Goal: Transaction & Acquisition: Book appointment/travel/reservation

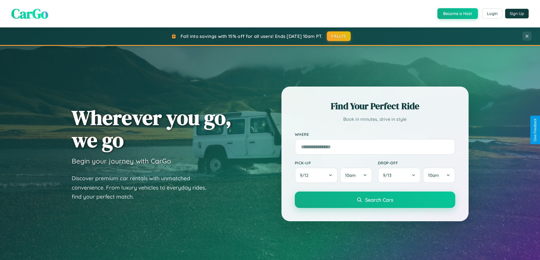
scroll to position [244, 0]
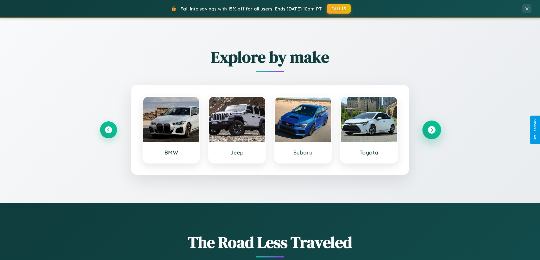
click at [431, 130] on icon at bounding box center [432, 130] width 8 height 8
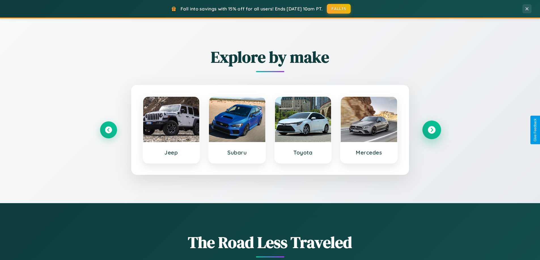
click at [431, 130] on icon at bounding box center [432, 130] width 8 height 8
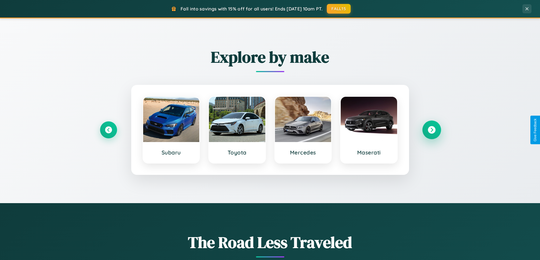
scroll to position [390, 0]
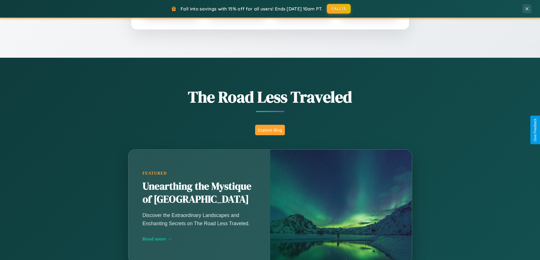
click at [270, 130] on button "Explore Blog" at bounding box center [270, 130] width 30 height 10
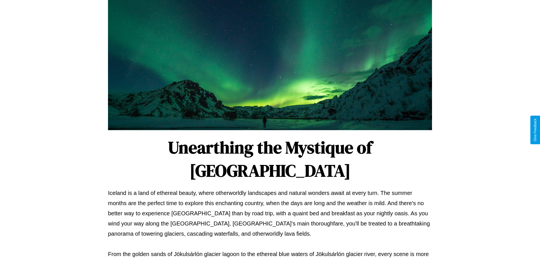
scroll to position [183, 0]
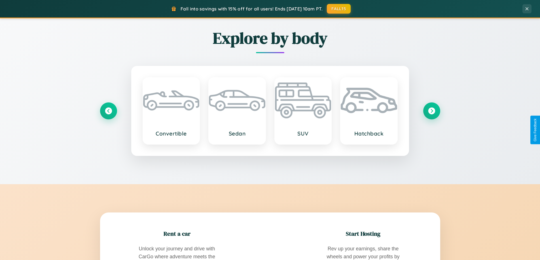
scroll to position [1091, 0]
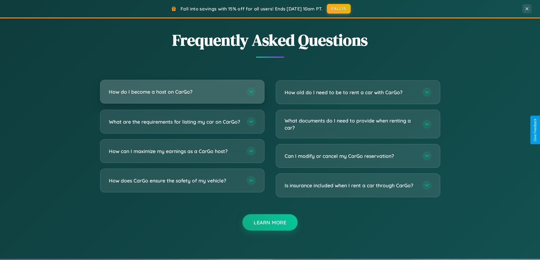
click at [182, 92] on h3 "How do I become a host on CarGo?" at bounding box center [175, 91] width 132 height 7
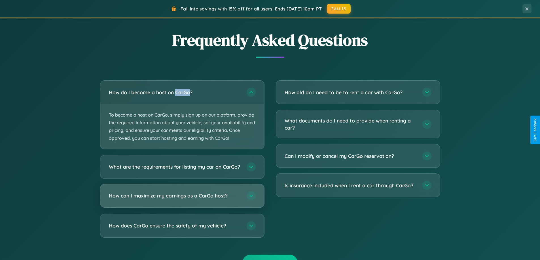
click at [182, 200] on h3 "How can I maximize my earnings as a CarGo host?" at bounding box center [175, 195] width 132 height 7
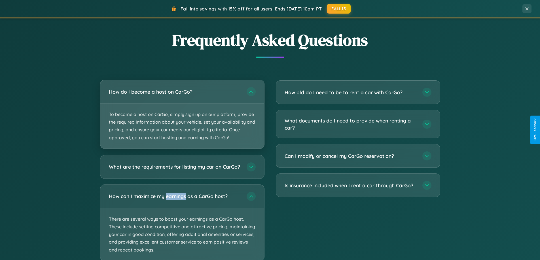
click at [182, 115] on p "To become a host on CarGo, simply sign up on our platform, provide the required…" at bounding box center [182, 126] width 164 height 45
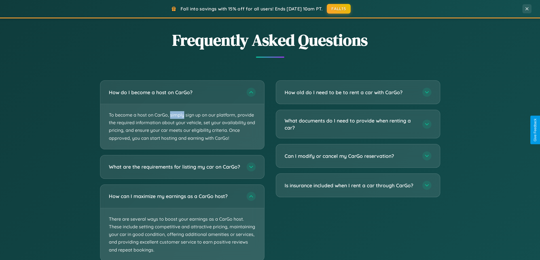
scroll to position [1126, 0]
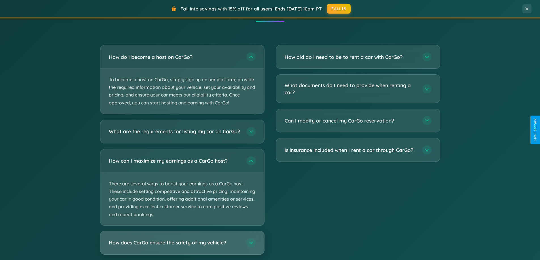
click at [182, 247] on h3 "How does CarGo ensure the safety of my vehicle?" at bounding box center [175, 242] width 132 height 7
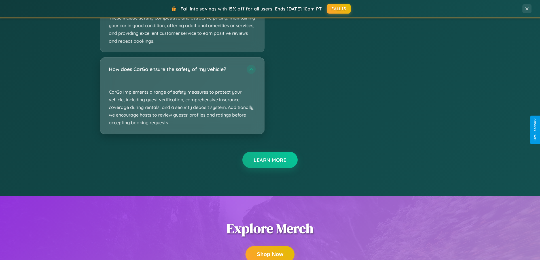
scroll to position [1077, 0]
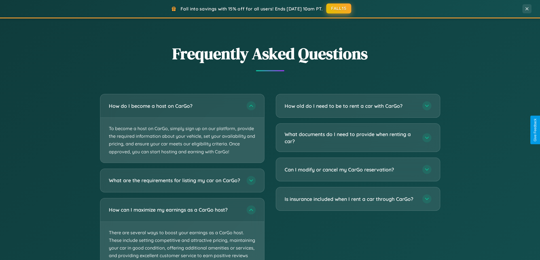
click at [339, 9] on button "FALL15" at bounding box center [338, 8] width 25 height 10
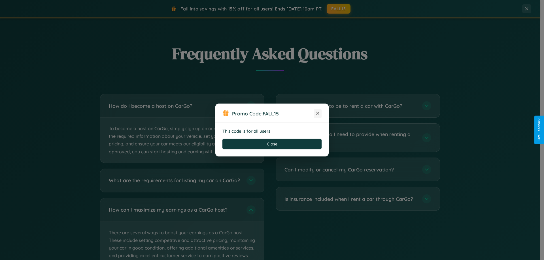
click at [318, 114] on icon at bounding box center [318, 114] width 6 height 6
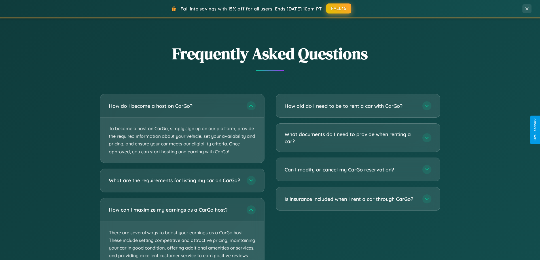
click at [339, 9] on button "FALL15" at bounding box center [338, 8] width 25 height 10
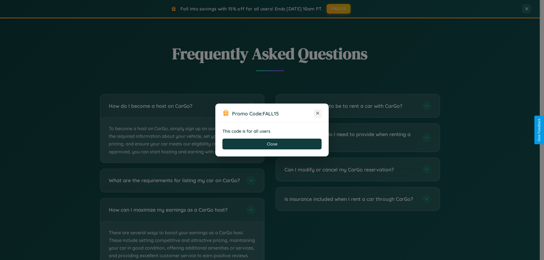
click at [318, 114] on icon at bounding box center [318, 114] width 6 height 6
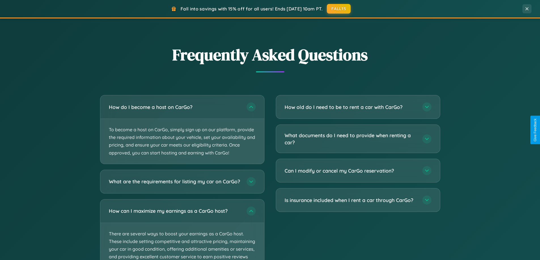
scroll to position [17, 0]
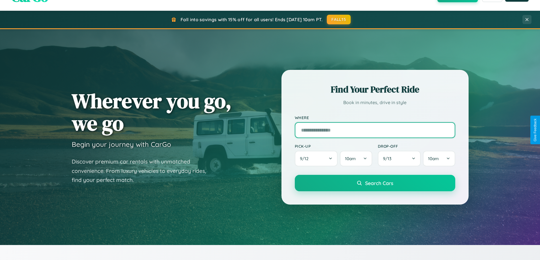
click at [375, 130] on input "text" at bounding box center [375, 130] width 160 height 16
type input "******"
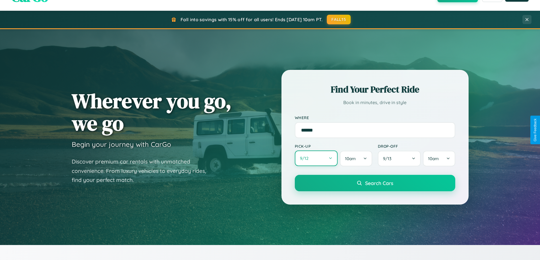
click at [316, 159] on button "9 / 12" at bounding box center [316, 159] width 43 height 16
select select "*"
select select "****"
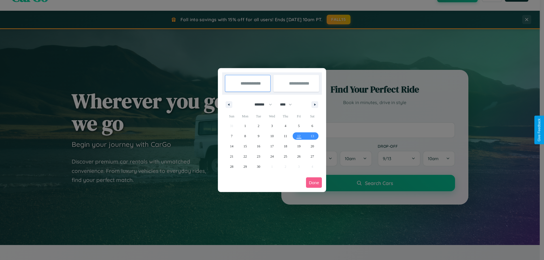
click at [261, 105] on select "******* ******** ***** ***** *** **** **** ****** ********* ******* ******** **…" at bounding box center [262, 104] width 24 height 9
select select "*"
drag, startPoint x: 289, startPoint y: 105, endPoint x: 272, endPoint y: 114, distance: 18.8
click at [289, 105] on select "**** **** **** **** **** **** **** **** **** **** **** **** **** **** **** ****…" at bounding box center [285, 104] width 17 height 9
select select "****"
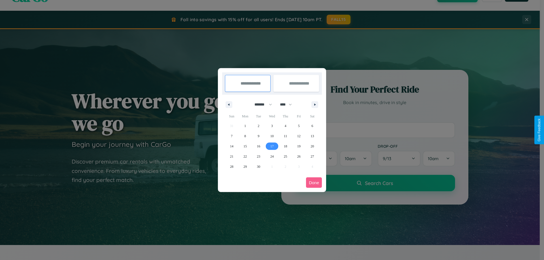
click at [272, 146] on span "17" at bounding box center [271, 146] width 3 height 10
type input "**********"
click at [285, 146] on span "18" at bounding box center [285, 146] width 3 height 10
type input "**********"
click at [314, 183] on button "Done" at bounding box center [314, 183] width 16 height 10
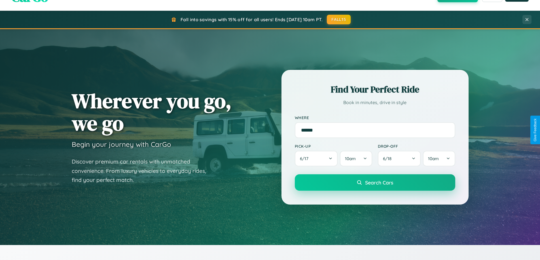
click at [375, 183] on span "Search Cars" at bounding box center [379, 183] width 28 height 6
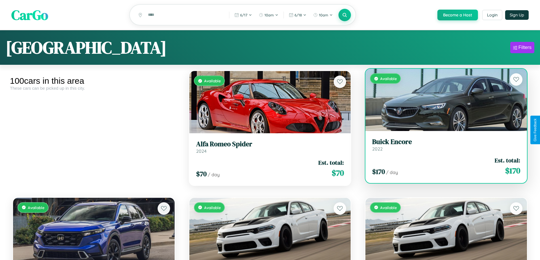
click at [442, 146] on h3 "Buick Encore" at bounding box center [446, 142] width 148 height 8
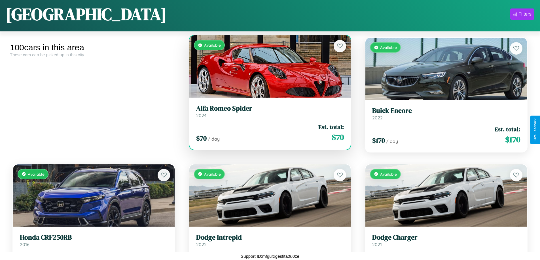
scroll to position [1603, 0]
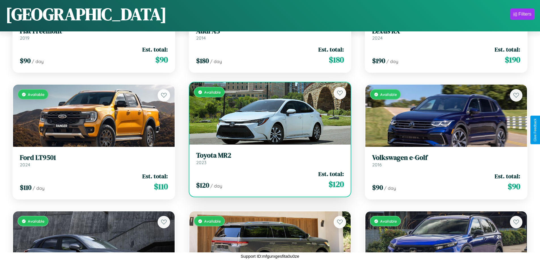
click at [268, 158] on h3 "Toyota MR2" at bounding box center [270, 156] width 148 height 8
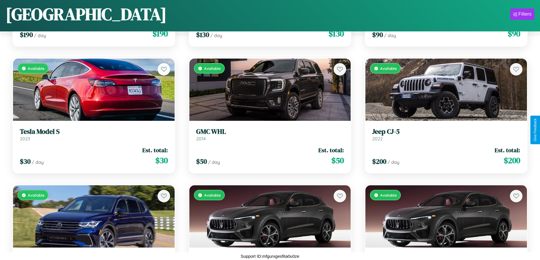
scroll to position [4014, 0]
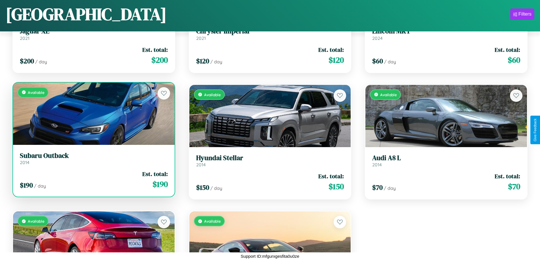
click at [93, 161] on link "Subaru Outback 2014" at bounding box center [94, 159] width 148 height 14
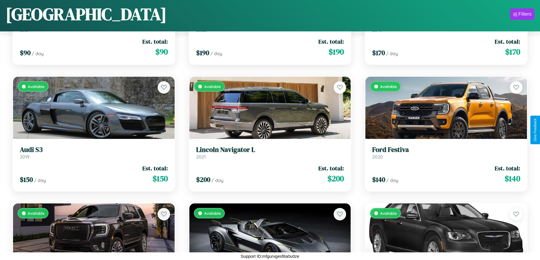
scroll to position [587, 0]
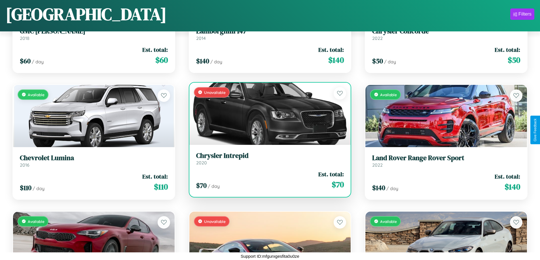
click at [268, 159] on h3 "Chrysler Intrepid" at bounding box center [270, 156] width 148 height 8
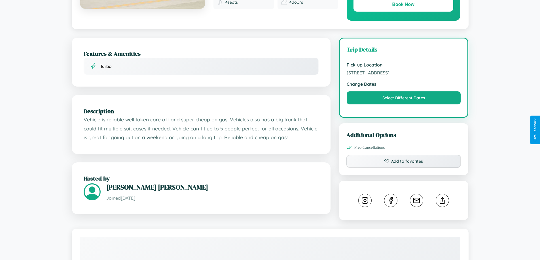
scroll to position [315, 0]
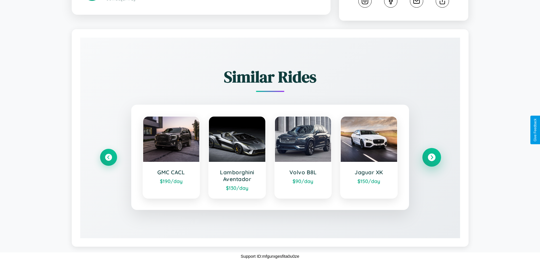
click at [431, 158] on icon at bounding box center [432, 158] width 8 height 8
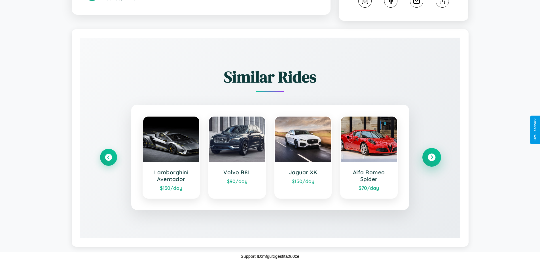
click at [431, 158] on icon at bounding box center [432, 158] width 8 height 8
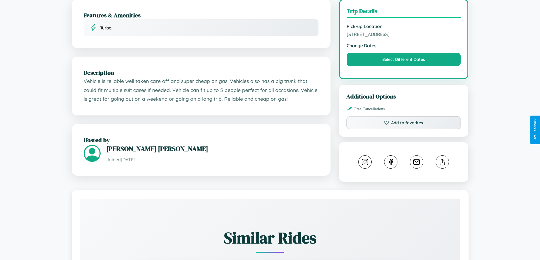
scroll to position [147, 0]
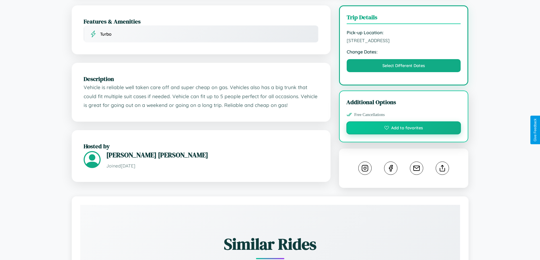
click at [404, 130] on button "Add to favorites" at bounding box center [403, 128] width 115 height 13
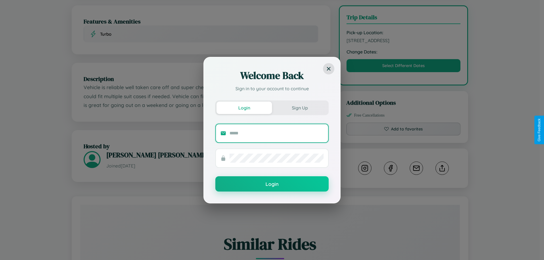
click at [277, 133] on input "text" at bounding box center [277, 133] width 94 height 9
type input "**********"
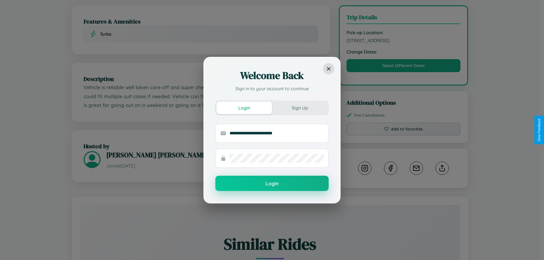
click at [272, 184] on button "Login" at bounding box center [271, 183] width 113 height 15
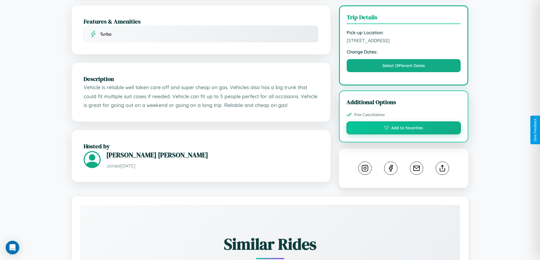
click at [404, 129] on button "Add to favorites" at bounding box center [403, 128] width 115 height 13
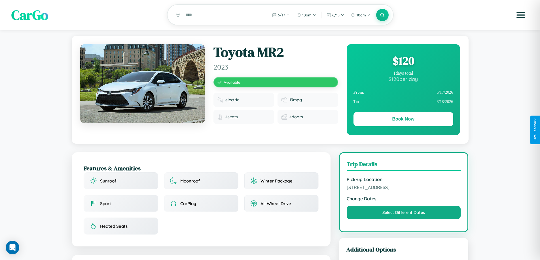
scroll to position [276, 0]
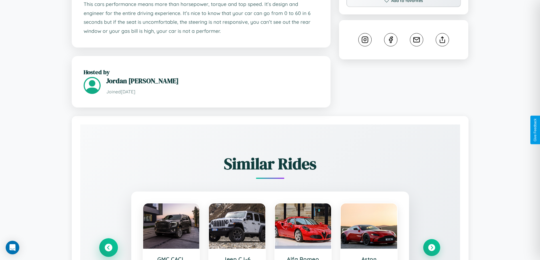
click at [108, 245] on icon at bounding box center [109, 248] width 8 height 8
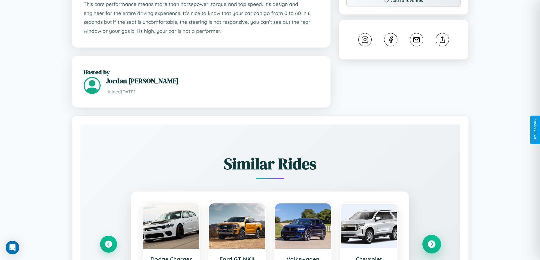
click at [431, 245] on icon at bounding box center [432, 245] width 8 height 8
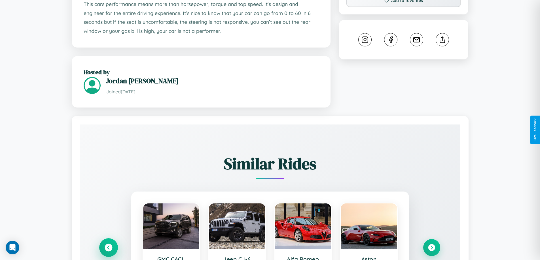
click at [108, 245] on icon at bounding box center [109, 248] width 8 height 8
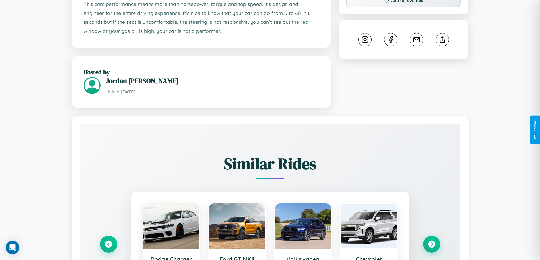
scroll to position [0, 0]
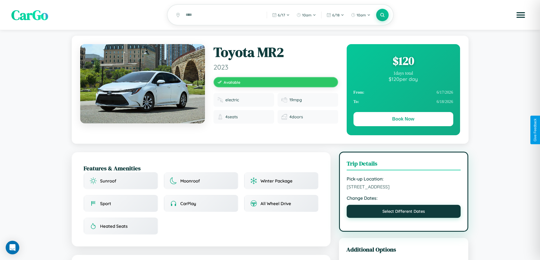
click at [404, 213] on button "Select Different Dates" at bounding box center [404, 211] width 114 height 13
select select "*"
select select "****"
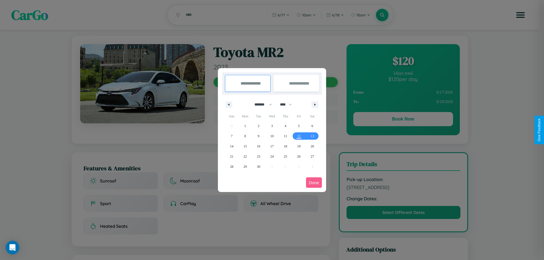
drag, startPoint x: 261, startPoint y: 105, endPoint x: 272, endPoint y: 114, distance: 14.5
click at [261, 105] on select "******* ******** ***** ***** *** **** **** ****** ********* ******* ******** **…" at bounding box center [262, 104] width 24 height 9
select select "*"
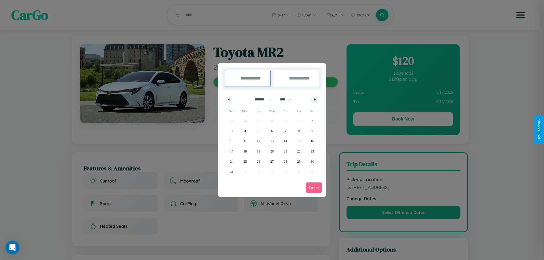
click at [289, 99] on select "**** **** **** **** **** **** **** **** **** **** **** **** **** **** **** ****…" at bounding box center [285, 99] width 17 height 9
select select "****"
click at [299, 151] on span "21" at bounding box center [298, 152] width 3 height 10
type input "**********"
click at [272, 162] on span "26" at bounding box center [271, 162] width 3 height 10
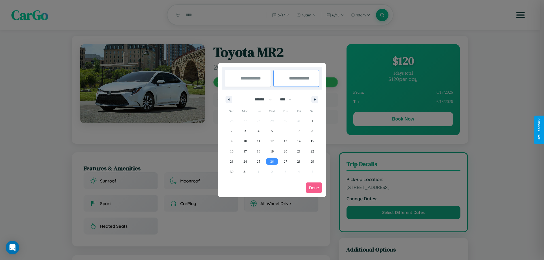
type input "**********"
click at [314, 188] on button "Done" at bounding box center [314, 188] width 16 height 10
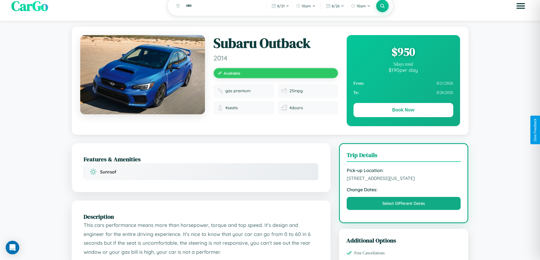
scroll to position [318, 0]
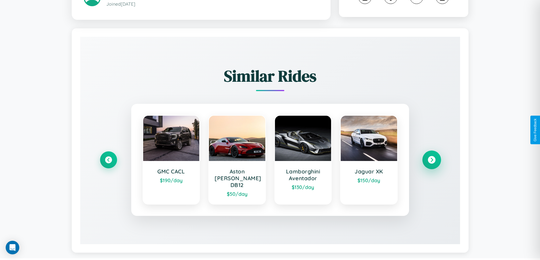
click at [431, 158] on icon at bounding box center [432, 160] width 8 height 8
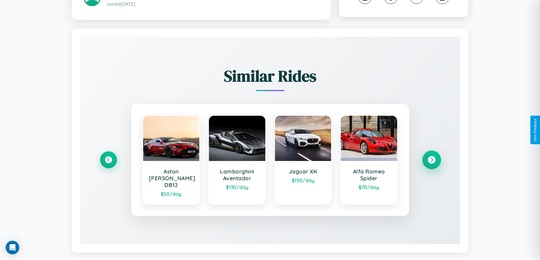
click at [431, 158] on icon at bounding box center [432, 160] width 8 height 8
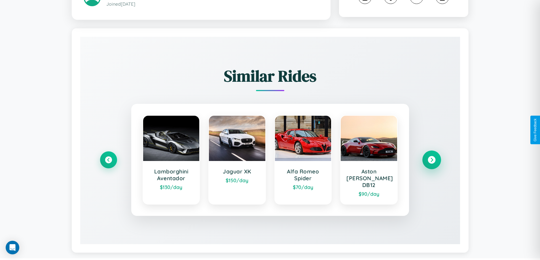
click at [431, 158] on icon at bounding box center [432, 160] width 8 height 8
